Goal: Task Accomplishment & Management: Use online tool/utility

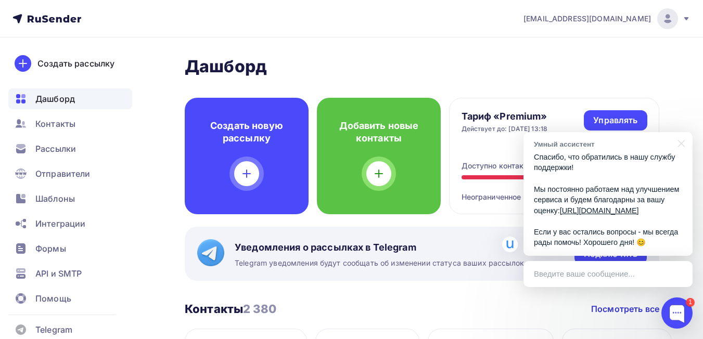
click at [608, 60] on h2 "Дашборд" at bounding box center [422, 66] width 475 height 21
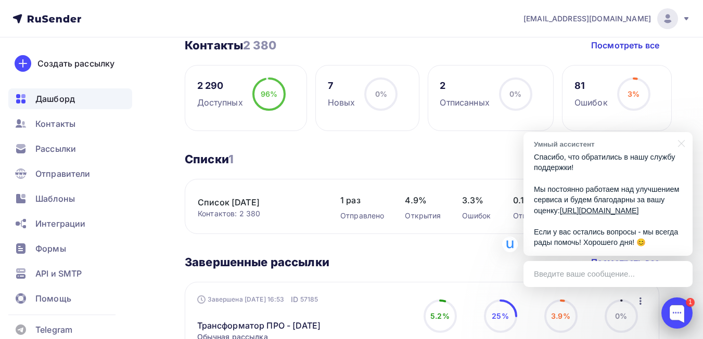
scroll to position [312, 0]
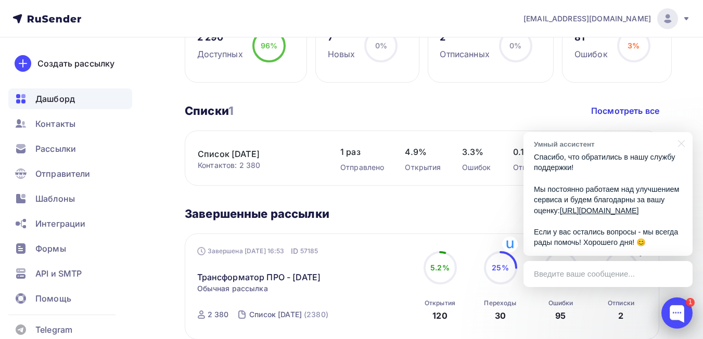
click at [685, 314] on div at bounding box center [676, 313] width 31 height 31
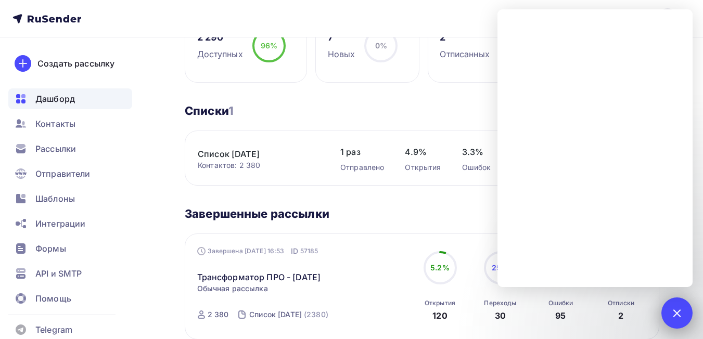
click at [675, 313] on div at bounding box center [677, 313] width 14 height 14
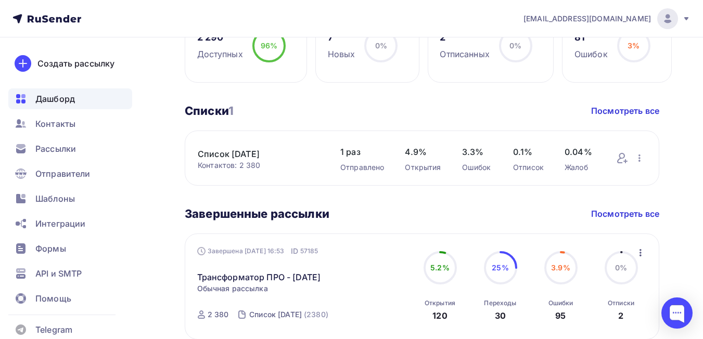
scroll to position [208, 0]
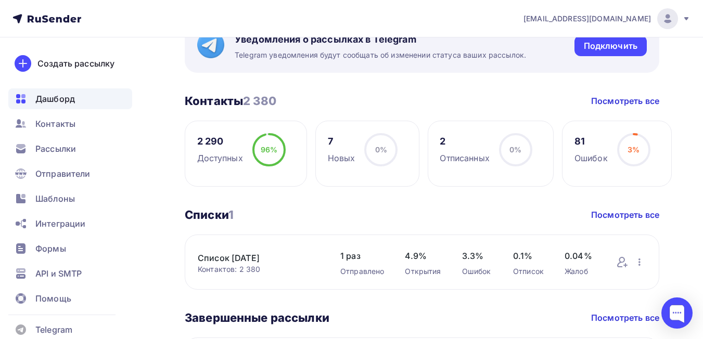
click at [374, 158] on circle at bounding box center [380, 149] width 31 height 31
click at [334, 160] on div "Новых" at bounding box center [342, 158] width 28 height 12
click at [334, 145] on div "7" at bounding box center [342, 141] width 28 height 12
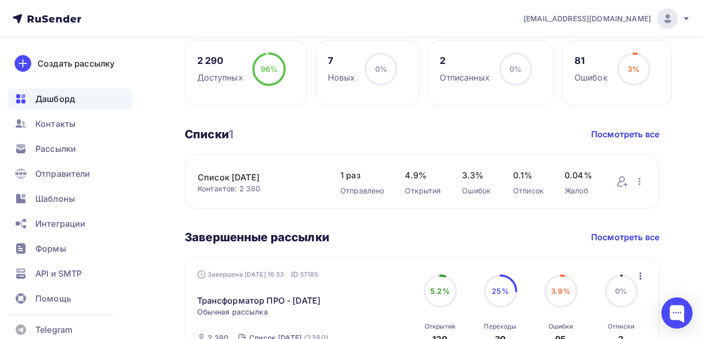
scroll to position [364, 0]
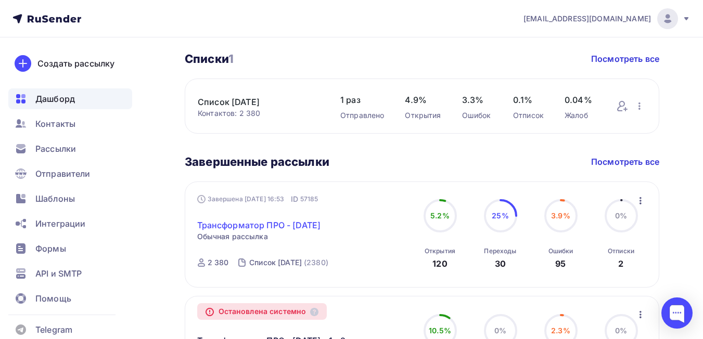
click at [267, 225] on link "Трансформатор ПРО - 27-08-2025" at bounding box center [259, 225] width 124 height 12
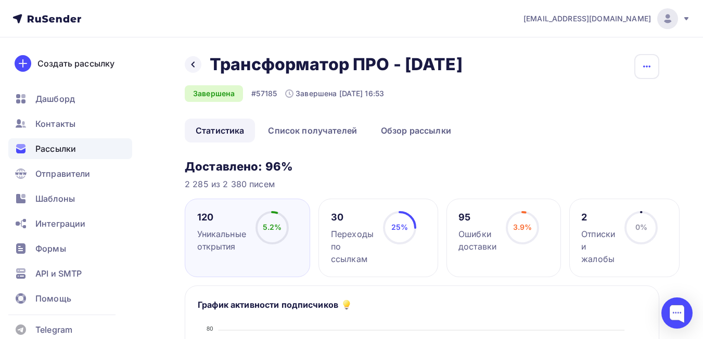
click at [646, 67] on icon "button" at bounding box center [646, 67] width 7 height 2
click at [590, 98] on div "Копировать" at bounding box center [607, 99] width 100 height 12
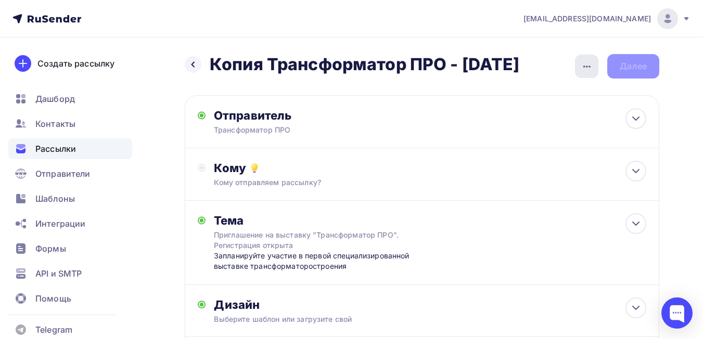
click at [582, 67] on icon "button" at bounding box center [587, 66] width 12 height 12
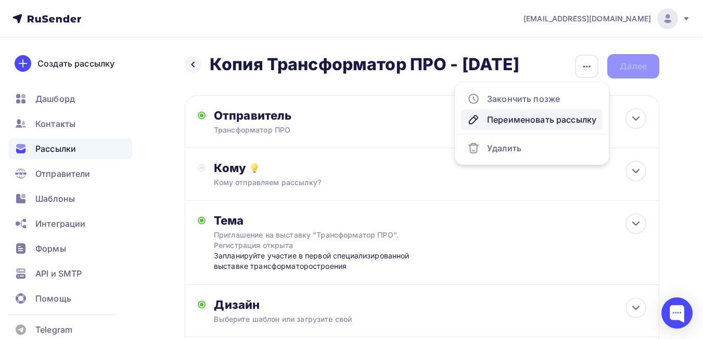
click at [498, 124] on div "Переименовать рассылку" at bounding box center [531, 119] width 129 height 12
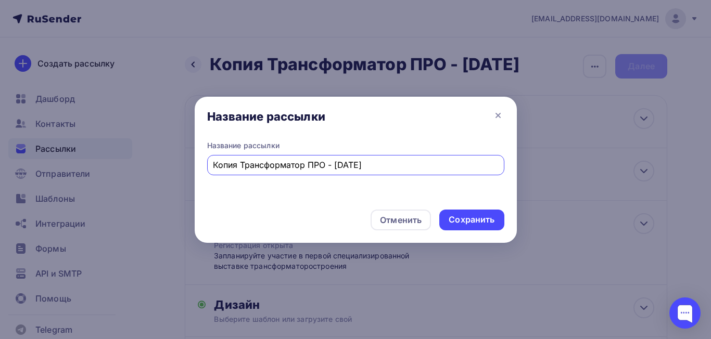
click at [241, 168] on input "Копия Трансформатор ПРО - 27-08-2025" at bounding box center [355, 165] width 285 height 12
type input "Трансформатор ПРО - [DATE]"
click at [482, 219] on div "Сохранить" at bounding box center [472, 220] width 46 height 12
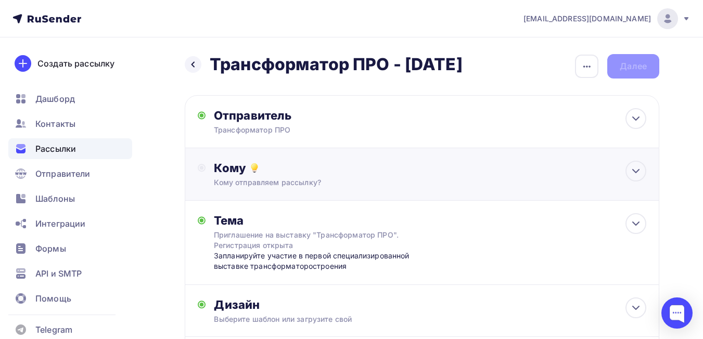
click at [282, 183] on div "Кому отправляем рассылку?" at bounding box center [408, 182] width 389 height 10
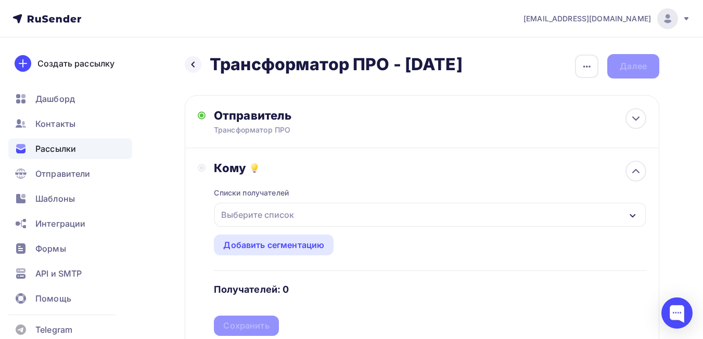
click at [299, 220] on div "Выберите список" at bounding box center [429, 215] width 431 height 24
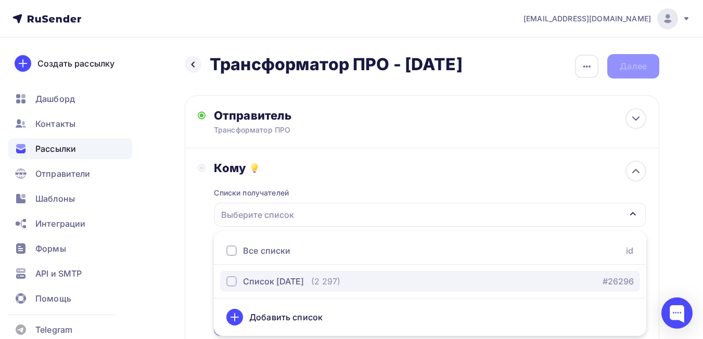
click at [281, 283] on div "Список [DATE]" at bounding box center [273, 281] width 61 height 12
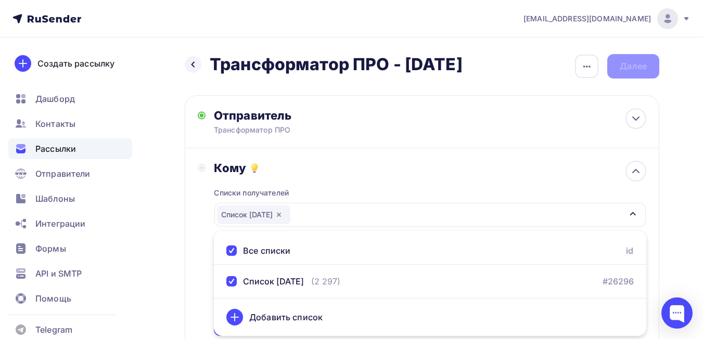
click at [701, 223] on div "Назад Трансформатор ПРО - 01-09-2025 Трансформатор ПРО - 01-09-2025 Закончить п…" at bounding box center [351, 321] width 703 height 568
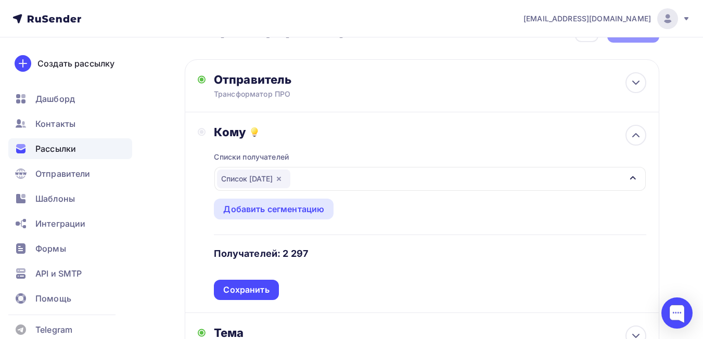
scroll to position [260, 0]
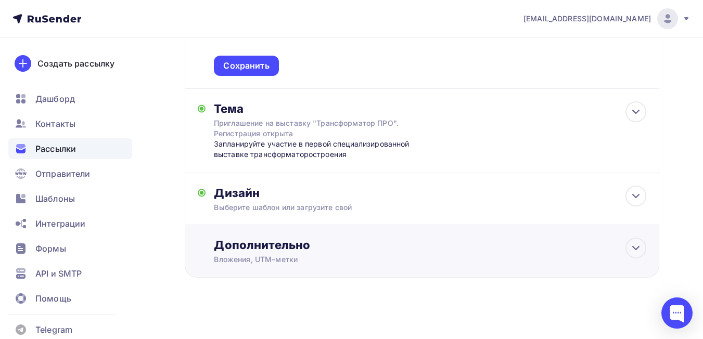
click at [290, 247] on div "Дополнительно" at bounding box center [430, 245] width 432 height 15
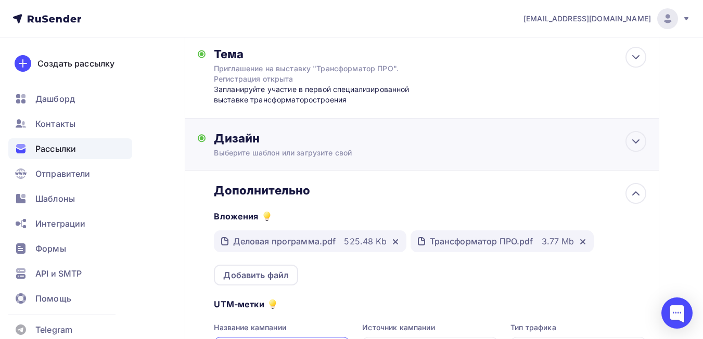
scroll to position [416, 0]
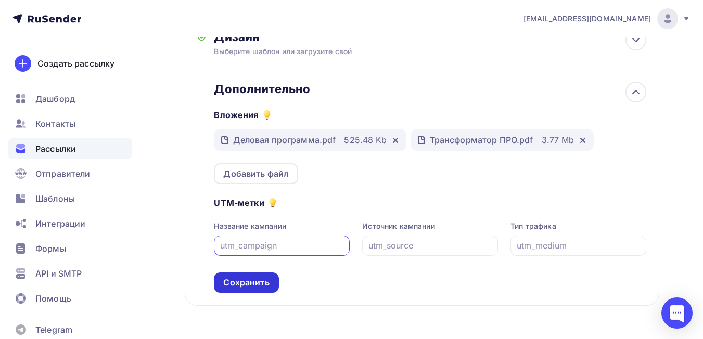
click at [238, 284] on div "Сохранить" at bounding box center [246, 283] width 46 height 12
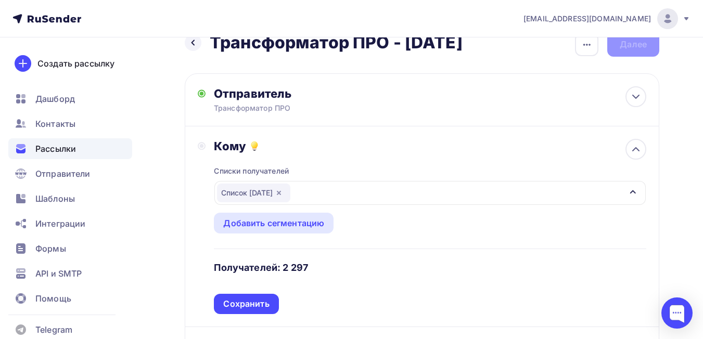
scroll to position [6, 0]
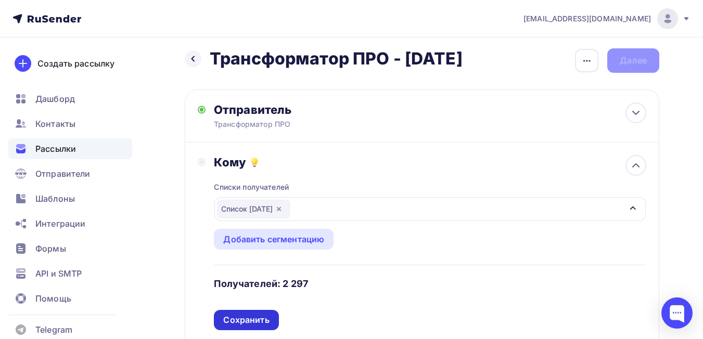
click at [233, 321] on div "Сохранить" at bounding box center [246, 320] width 46 height 12
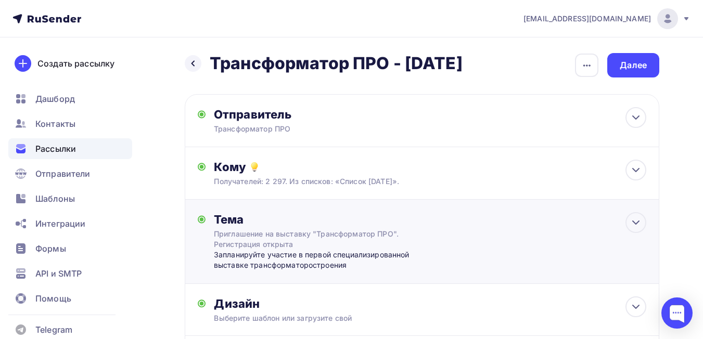
scroll to position [0, 0]
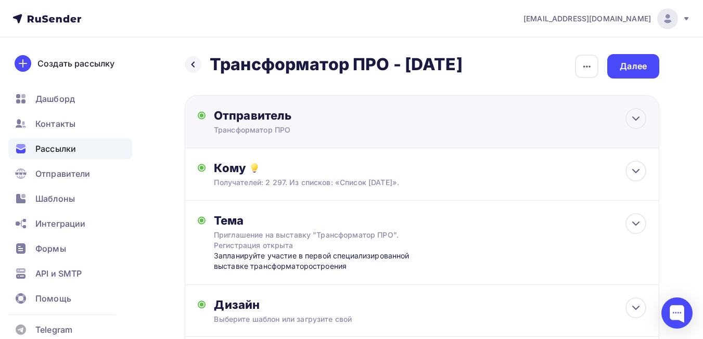
click at [274, 129] on div "Трансформатор ПРО" at bounding box center [315, 130] width 203 height 10
type input "Трансформатор ПРО"
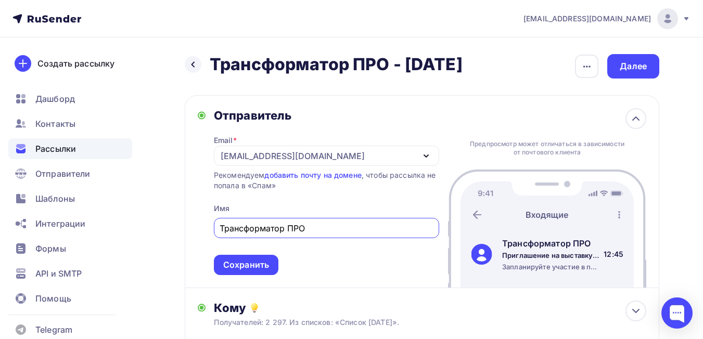
click at [274, 129] on div "Email * sales@pro-transformator.ru sales@pro-transformator.ru k.zverev@pro-tran…" at bounding box center [326, 199] width 225 height 152
click at [276, 120] on div "Отправитель" at bounding box center [326, 115] width 225 height 15
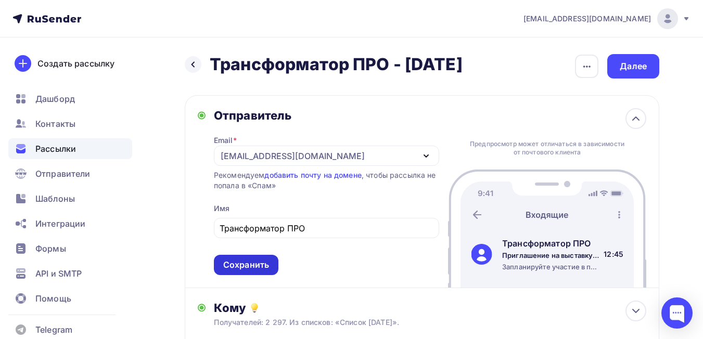
click at [250, 272] on div "Сохранить" at bounding box center [246, 265] width 65 height 20
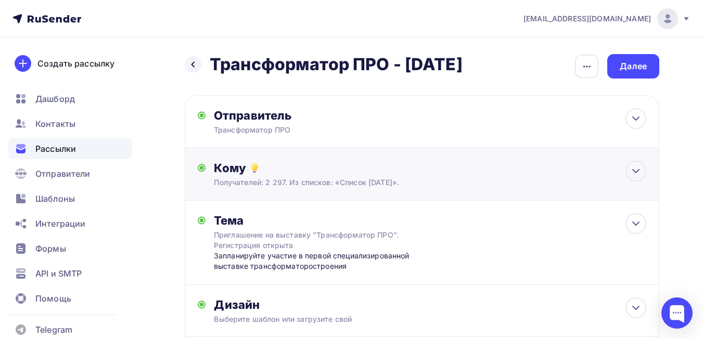
click at [259, 182] on div "Получателей: 2 297. Из списков: «Список 27-08-2025»." at bounding box center [408, 182] width 389 height 10
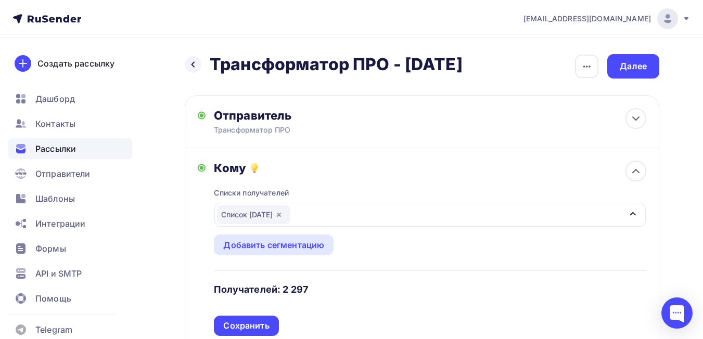
click at [173, 189] on div "Назад Трансформатор ПРО - 01-09-2025 Трансформатор ПРО - 01-09-2025 Закончить п…" at bounding box center [351, 321] width 703 height 568
click at [226, 170] on div "Кому" at bounding box center [430, 168] width 432 height 15
click at [166, 197] on div "Назад Трансформатор ПРО - 01-09-2025 Трансформатор ПРО - 01-09-2025 Закончить п…" at bounding box center [351, 321] width 703 height 568
click at [694, 177] on div "Назад Трансформатор ПРО - 01-09-2025 Трансформатор ПРО - 01-09-2025 Закончить п…" at bounding box center [351, 321] width 703 height 568
click at [256, 331] on div "Сохранить" at bounding box center [246, 326] width 46 height 12
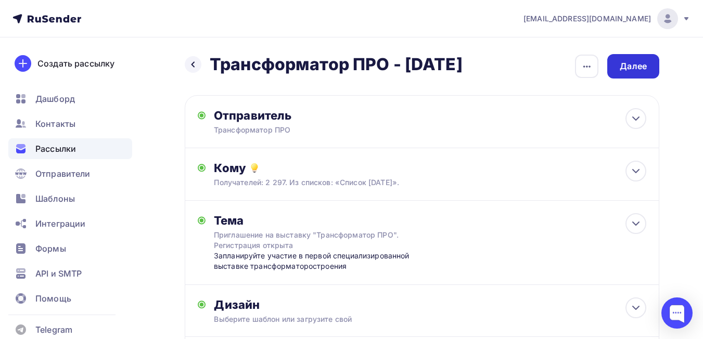
click at [641, 73] on div "Далее" at bounding box center [633, 66] width 52 height 24
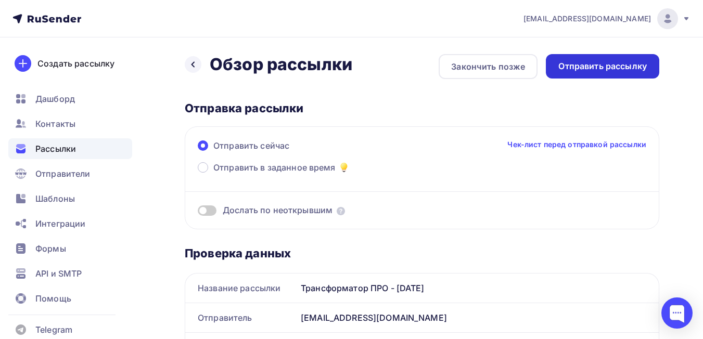
click at [623, 69] on div "Отправить рассылку" at bounding box center [602, 66] width 88 height 12
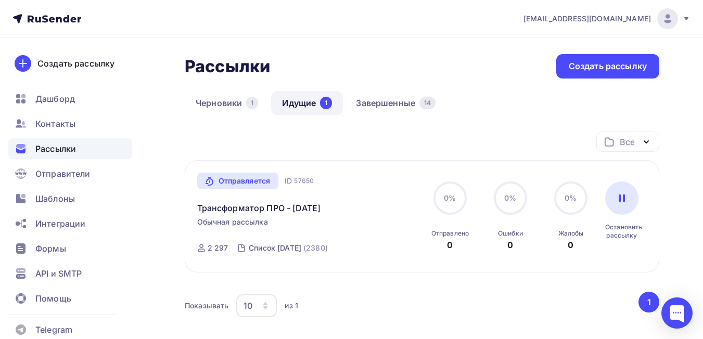
click at [386, 296] on div "Показывать 10 10 20 50 100 из 1" at bounding box center [411, 306] width 452 height 24
